Goal: Check status

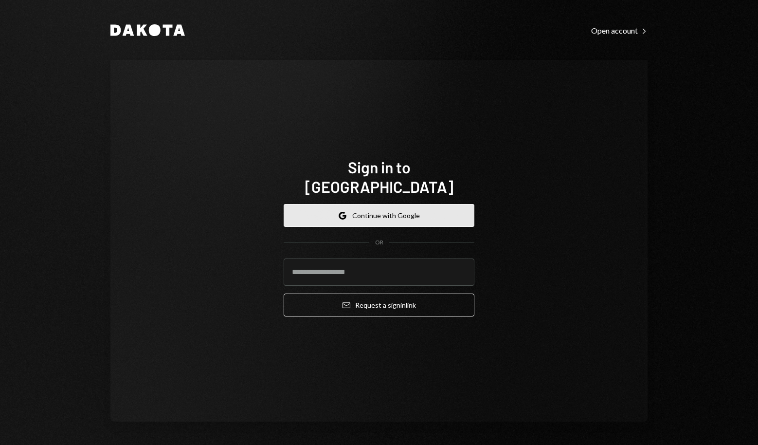
click at [368, 208] on button "Google Continue with Google" at bounding box center [379, 215] width 191 height 23
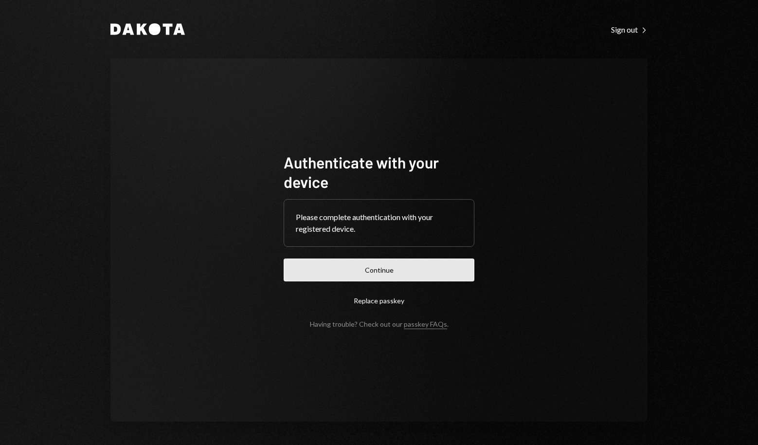
click at [410, 271] on button "Continue" at bounding box center [379, 269] width 191 height 23
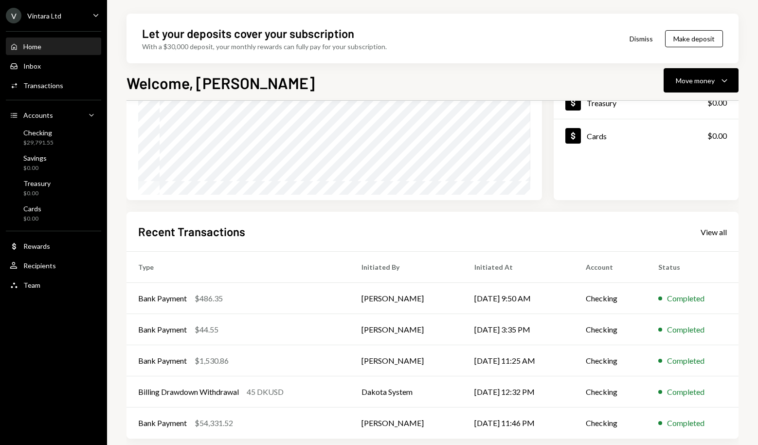
scroll to position [142, 0]
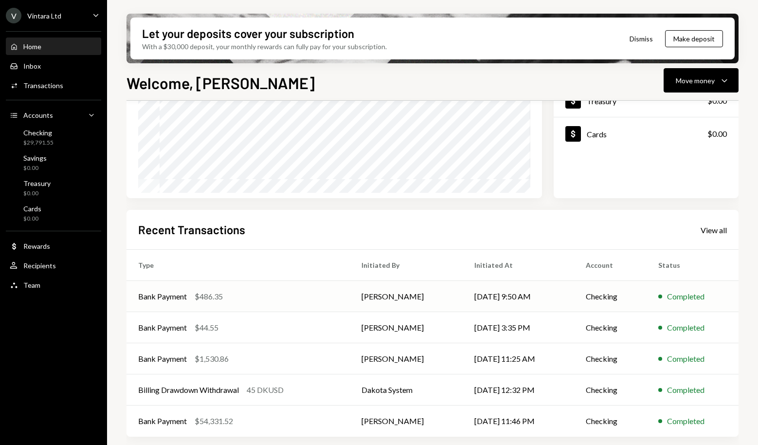
click at [349, 300] on td "Bank Payment $486.35" at bounding box center [238, 296] width 223 height 31
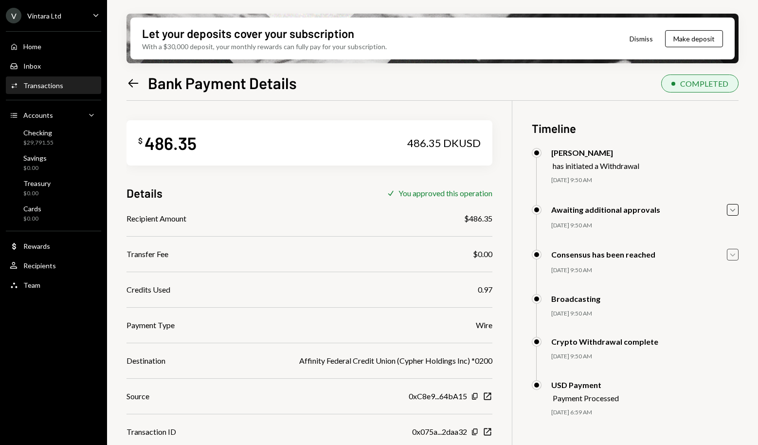
click at [736, 255] on icon "Caret Down" at bounding box center [733, 254] width 11 height 11
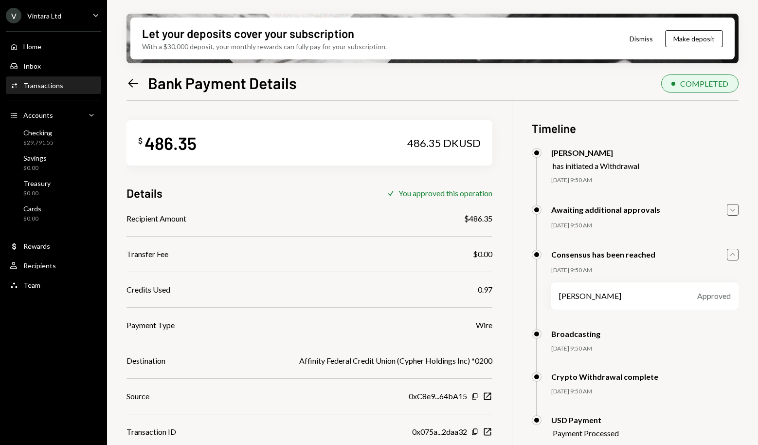
click at [735, 206] on icon "Caret Down" at bounding box center [733, 209] width 11 height 11
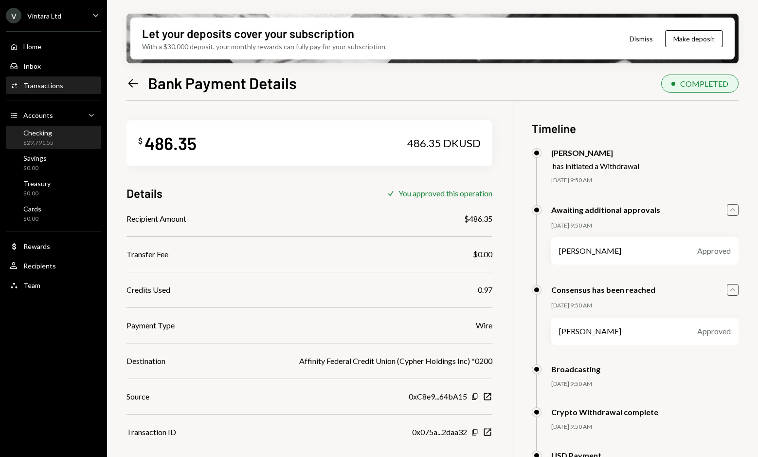
click at [58, 142] on div "Checking $29,791.55" at bounding box center [54, 137] width 88 height 18
